Goal: Information Seeking & Learning: Learn about a topic

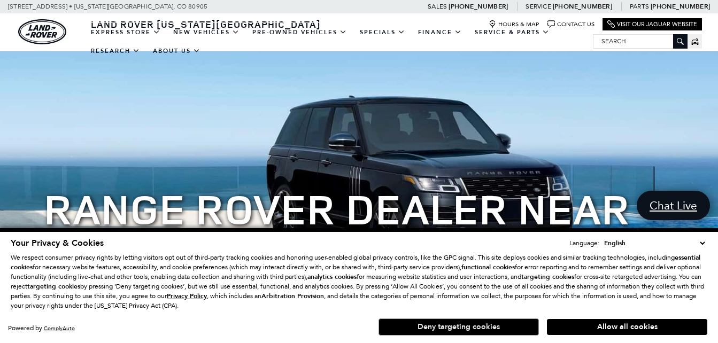
click at [487, 329] on button "Deny targeting cookies" at bounding box center [459, 327] width 160 height 17
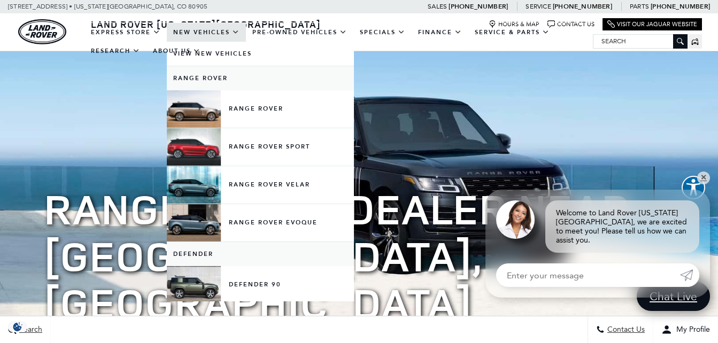
scroll to position [227, 0]
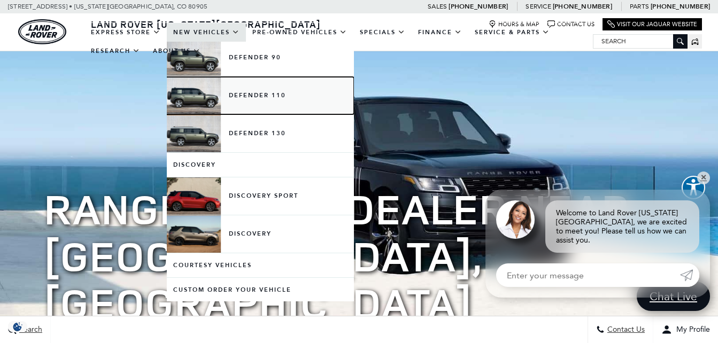
click at [191, 94] on link "Defender 110" at bounding box center [260, 95] width 187 height 37
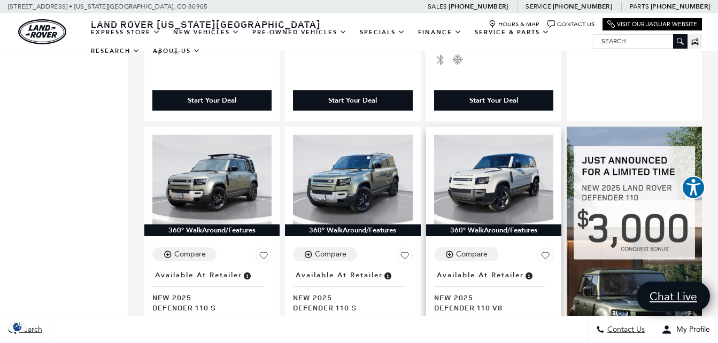
scroll to position [599, 0]
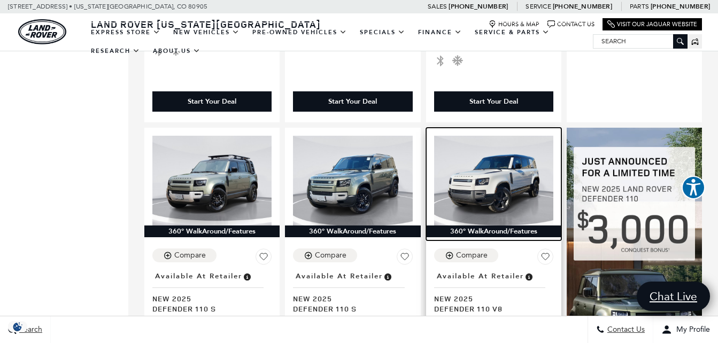
click at [516, 154] on img at bounding box center [493, 180] width 119 height 89
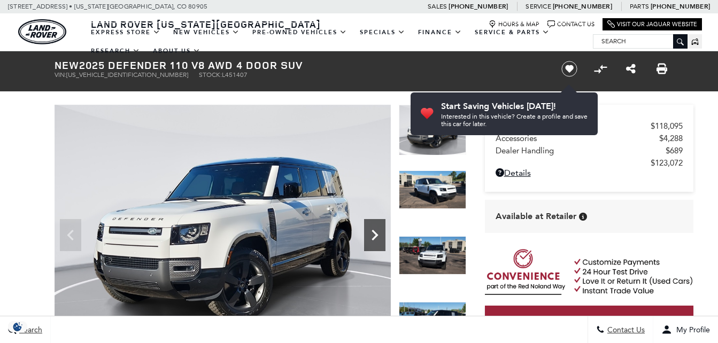
click at [370, 241] on icon "Next" at bounding box center [374, 235] width 21 height 21
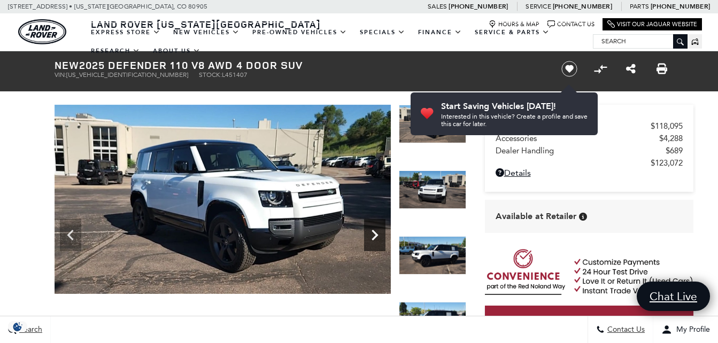
click at [370, 241] on icon "Next" at bounding box center [374, 235] width 21 height 21
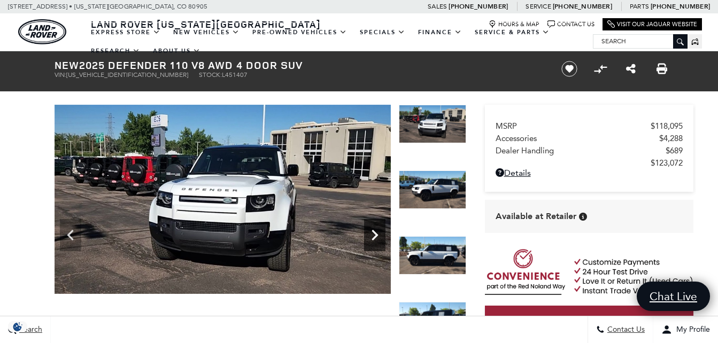
click at [370, 241] on icon "Next" at bounding box center [374, 235] width 21 height 21
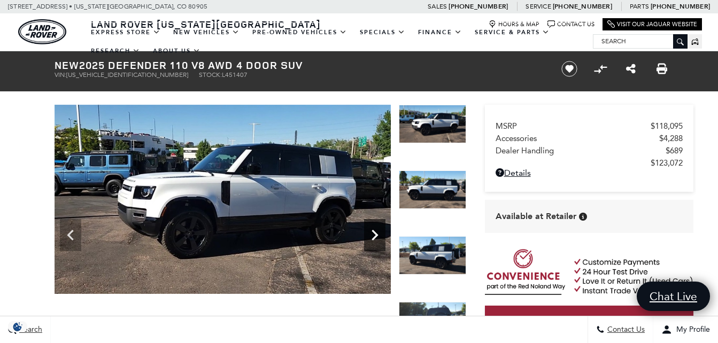
click at [370, 241] on icon "Next" at bounding box center [374, 235] width 21 height 21
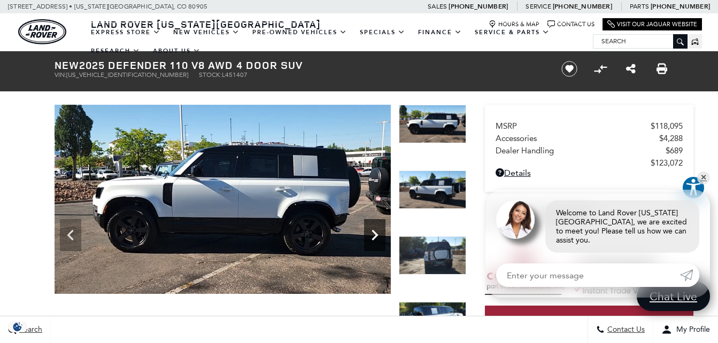
click at [371, 236] on icon "Next" at bounding box center [374, 235] width 21 height 21
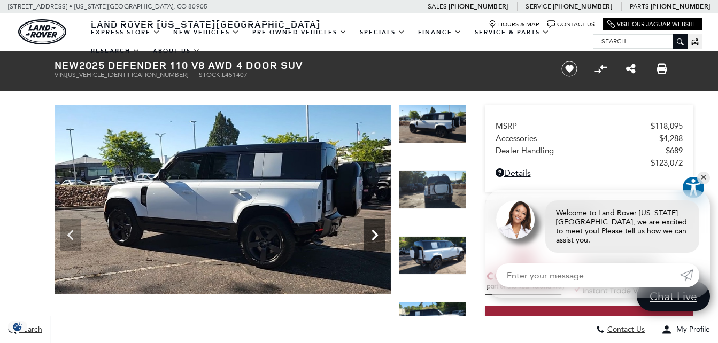
click at [374, 231] on icon "Next" at bounding box center [374, 235] width 21 height 21
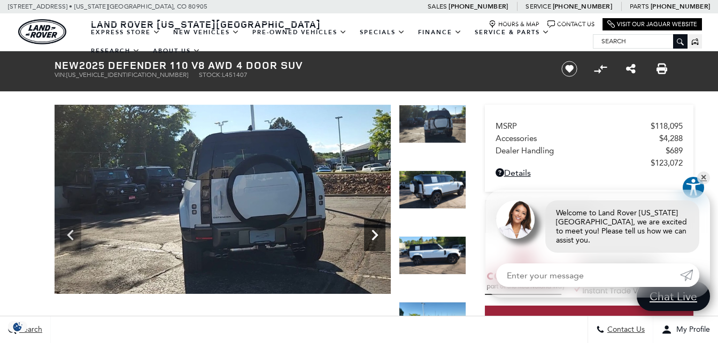
click at [374, 231] on icon "Next" at bounding box center [374, 235] width 21 height 21
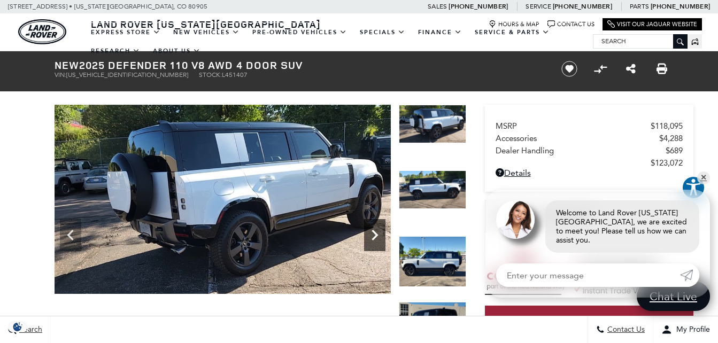
click at [374, 231] on icon "Next" at bounding box center [374, 235] width 21 height 21
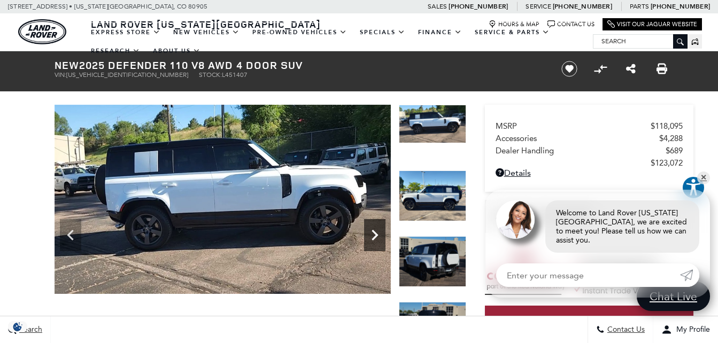
click at [374, 231] on icon "Next" at bounding box center [374, 235] width 21 height 21
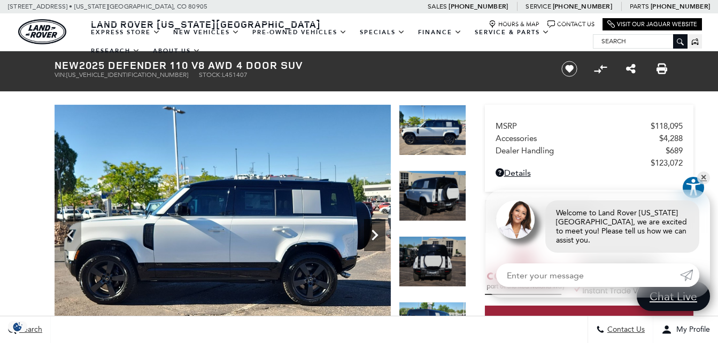
click at [374, 231] on icon "Next" at bounding box center [374, 235] width 21 height 21
